Goal: Task Accomplishment & Management: Manage account settings

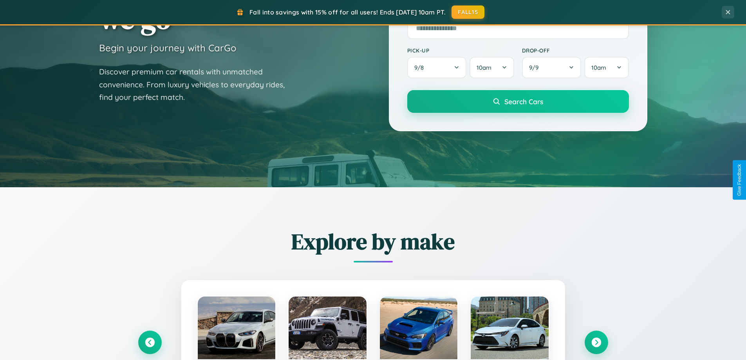
scroll to position [338, 0]
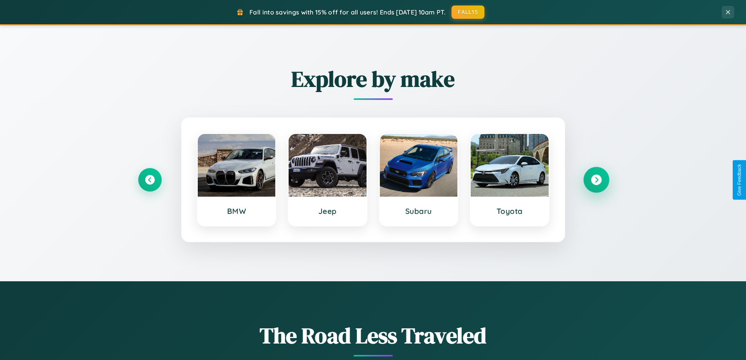
click at [596, 180] on icon at bounding box center [596, 180] width 11 height 11
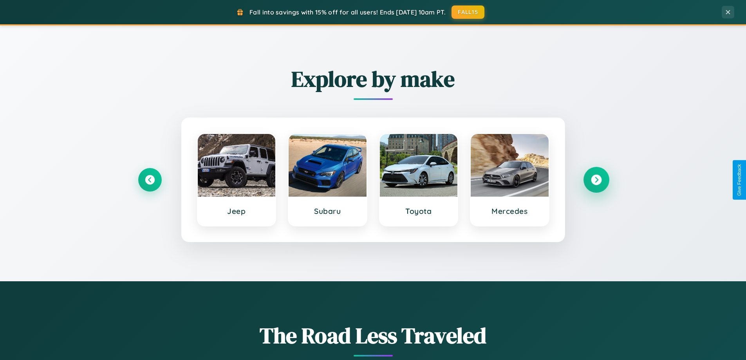
click at [596, 180] on icon at bounding box center [596, 180] width 11 height 11
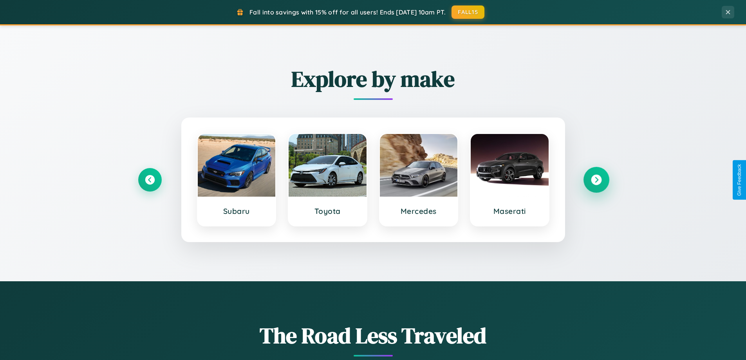
click at [596, 180] on icon at bounding box center [596, 180] width 11 height 11
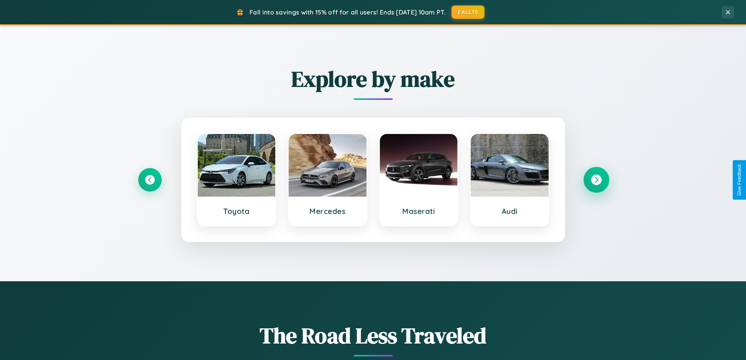
click at [596, 180] on icon at bounding box center [596, 180] width 11 height 11
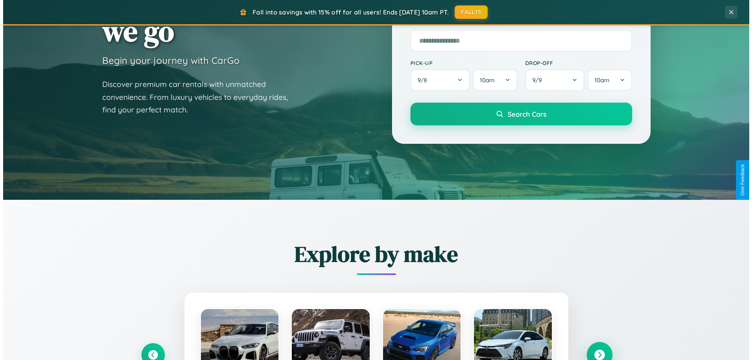
scroll to position [0, 0]
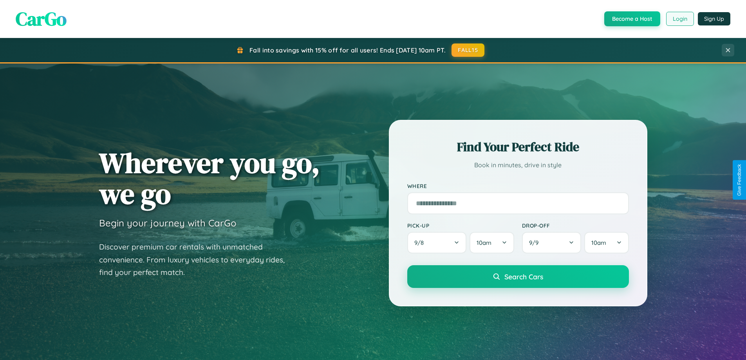
click at [679, 19] on button "Login" at bounding box center [680, 19] width 28 height 14
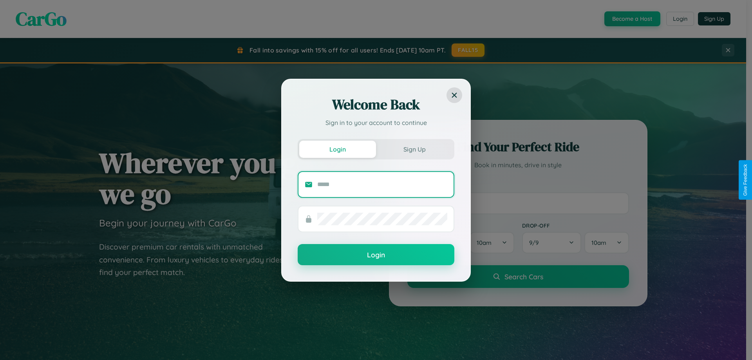
click at [382, 184] on input "text" at bounding box center [382, 184] width 130 height 13
type input "**********"
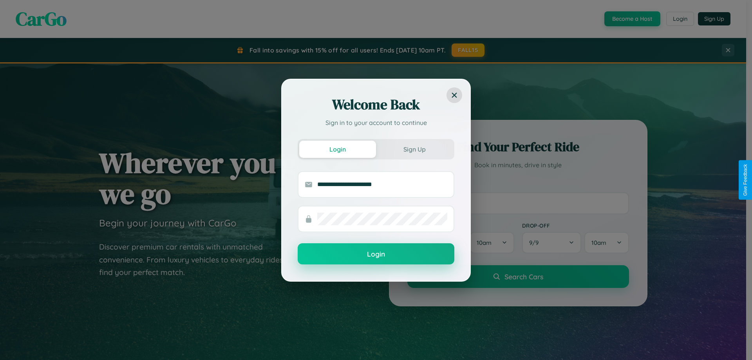
click at [376, 254] on button "Login" at bounding box center [376, 253] width 157 height 21
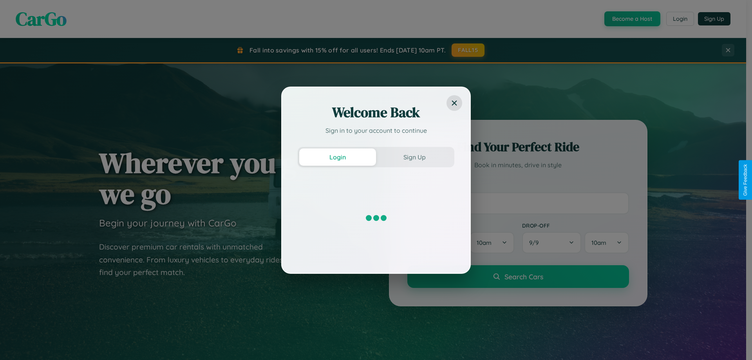
click at [631, 19] on div "Welcome Back Sign in to your account to continue Login Sign Up" at bounding box center [376, 180] width 752 height 360
